Goal: Task Accomplishment & Management: Manage account settings

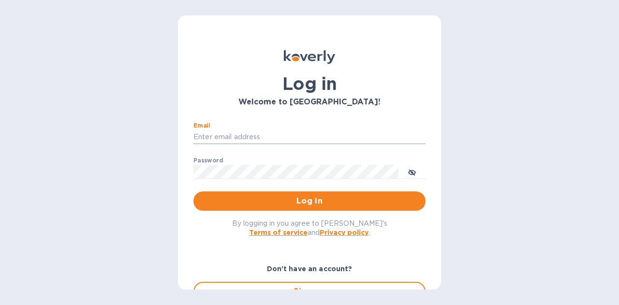
click at [235, 140] on input "Email" at bounding box center [310, 137] width 232 height 15
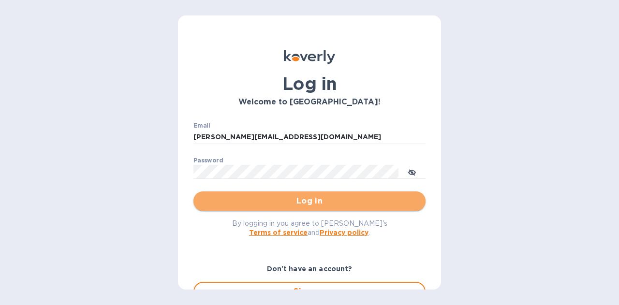
click at [313, 202] on span "Log in" at bounding box center [309, 202] width 217 height 12
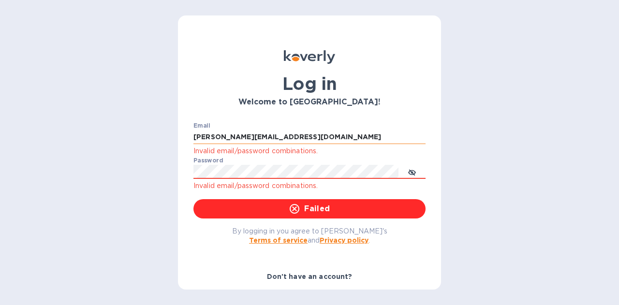
click at [289, 139] on input "ivin@hermescargo.com" at bounding box center [310, 137] width 232 height 15
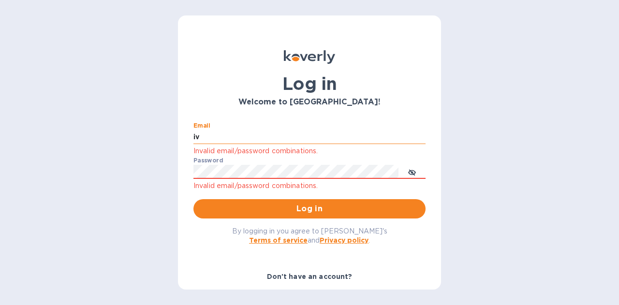
type input "i"
type input "narayanan@hermescargo.com"
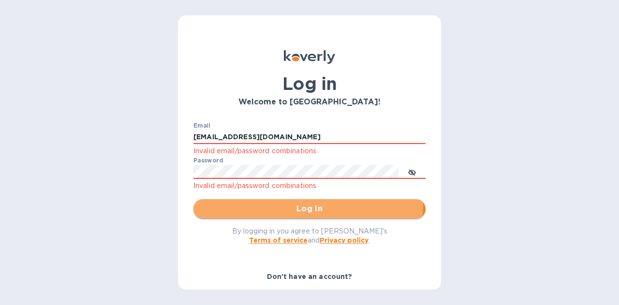
click at [302, 204] on span "Log in" at bounding box center [309, 209] width 217 height 12
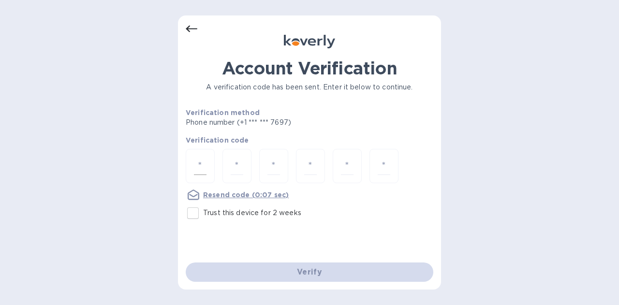
click at [209, 167] on div at bounding box center [200, 166] width 29 height 34
type input "8"
type input "9"
type input "1"
type input "6"
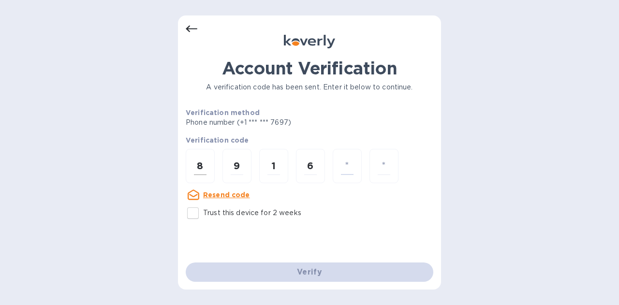
type input "7"
type input "3"
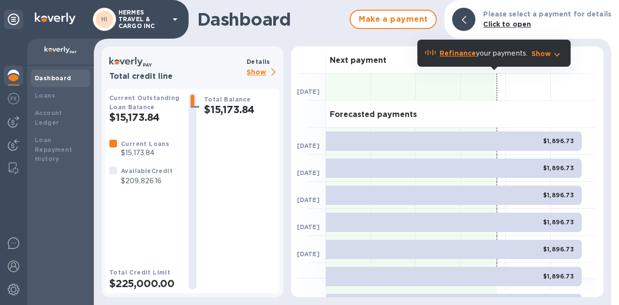
click at [257, 75] on p "Show" at bounding box center [263, 73] width 33 height 12
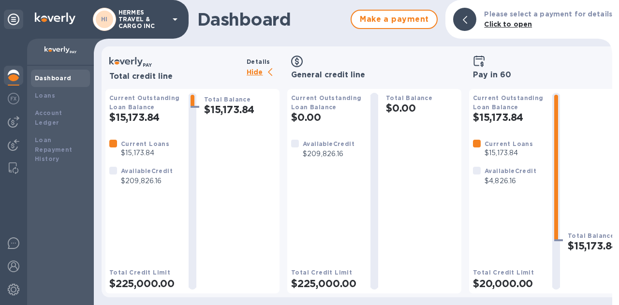
click at [53, 80] on b "Dashboard" at bounding box center [53, 78] width 37 height 7
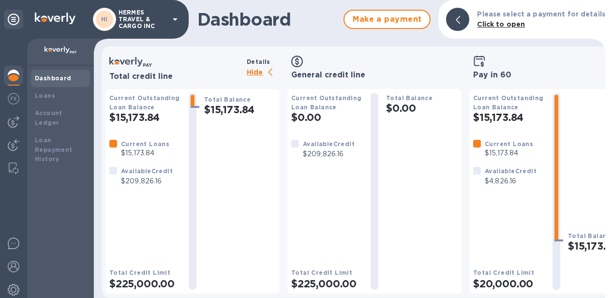
click at [57, 82] on div "Dashboard" at bounding box center [60, 79] width 51 height 10
click at [17, 77] on img at bounding box center [14, 76] width 12 height 12
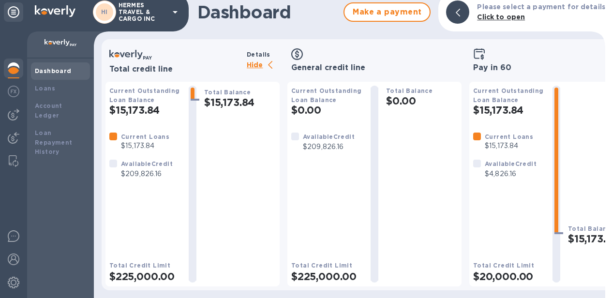
scroll to position [15, 0]
click at [68, 103] on div "Account Ledger" at bounding box center [60, 110] width 51 height 19
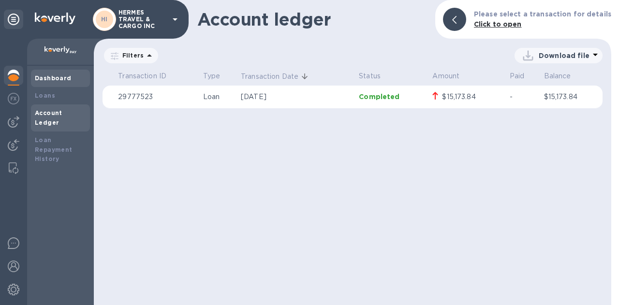
click at [60, 82] on div "Dashboard" at bounding box center [60, 79] width 51 height 10
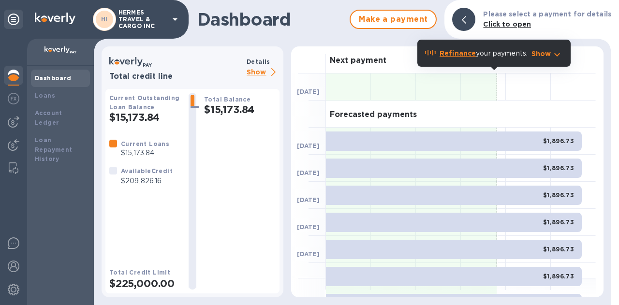
click at [314, 27] on h1 "Dashboard" at bounding box center [271, 19] width 148 height 20
click at [556, 53] on icon "button" at bounding box center [558, 55] width 12 height 12
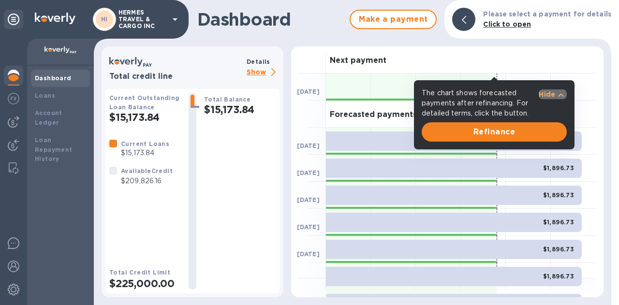
click at [562, 94] on icon "button" at bounding box center [562, 94] width 6 height 3
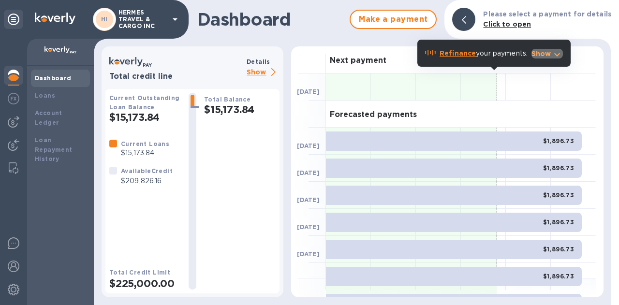
click at [559, 53] on icon "button" at bounding box center [558, 55] width 12 height 12
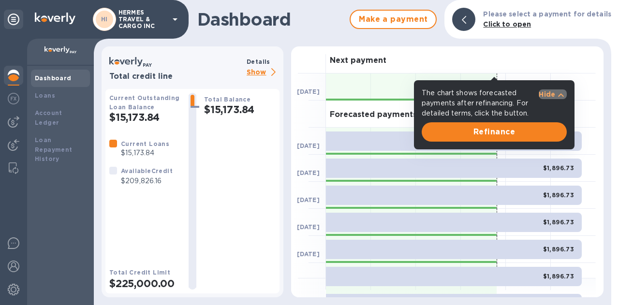
click at [563, 93] on icon "button" at bounding box center [562, 96] width 12 height 12
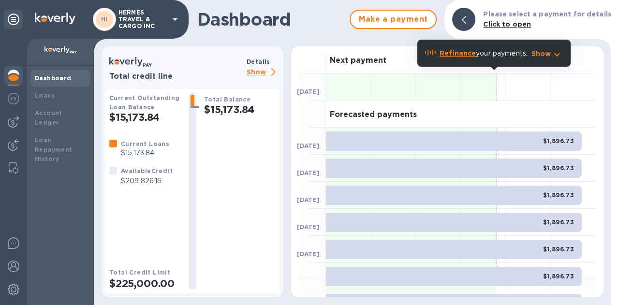
click at [200, 213] on div at bounding box center [192, 191] width 23 height 197
drag, startPoint x: 597, startPoint y: 0, endPoint x: 272, endPoint y: 152, distance: 358.8
click at [272, 152] on div "Total Balance $15,173.84" at bounding box center [240, 191] width 72 height 197
click at [474, 19] on div at bounding box center [464, 19] width 23 height 23
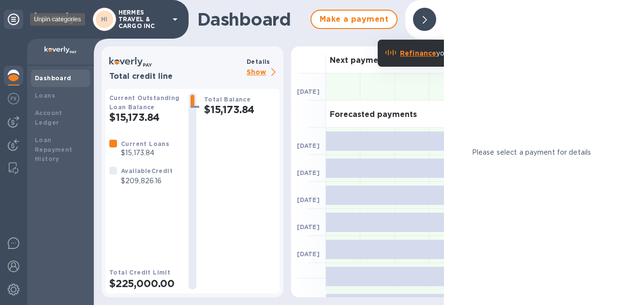
click at [7, 24] on div at bounding box center [13, 19] width 19 height 19
click at [10, 21] on icon at bounding box center [14, 20] width 12 height 12
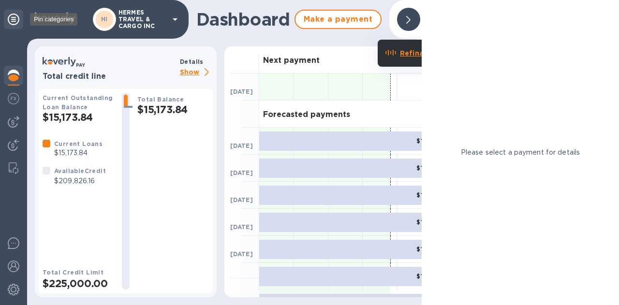
click at [10, 21] on icon at bounding box center [14, 20] width 12 height 12
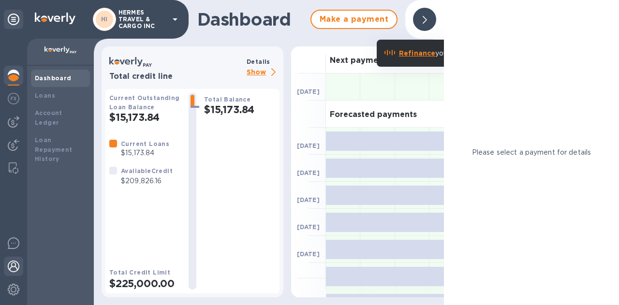
click at [12, 263] on img at bounding box center [14, 267] width 12 height 12
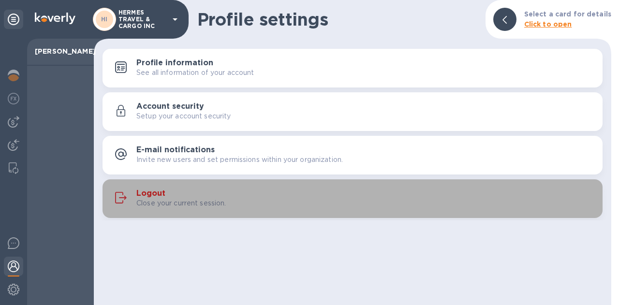
click at [153, 198] on h3 "Logout" at bounding box center [150, 193] width 29 height 9
